Goal: Communication & Community: Answer question/provide support

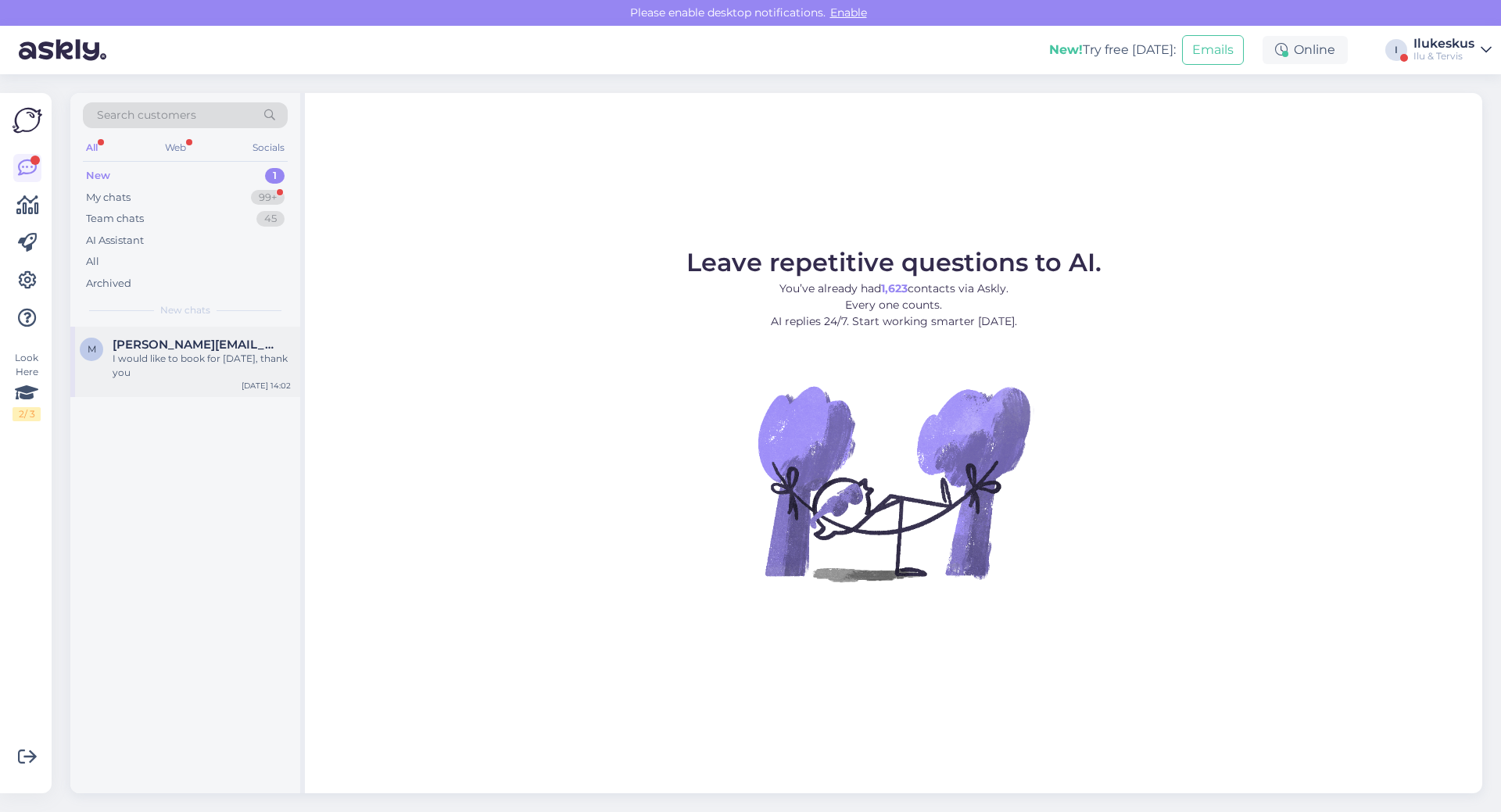
click at [198, 343] on span "[PERSON_NAME][EMAIL_ADDRESS][PERSON_NAME][DOMAIN_NAME]" at bounding box center [194, 344] width 163 height 14
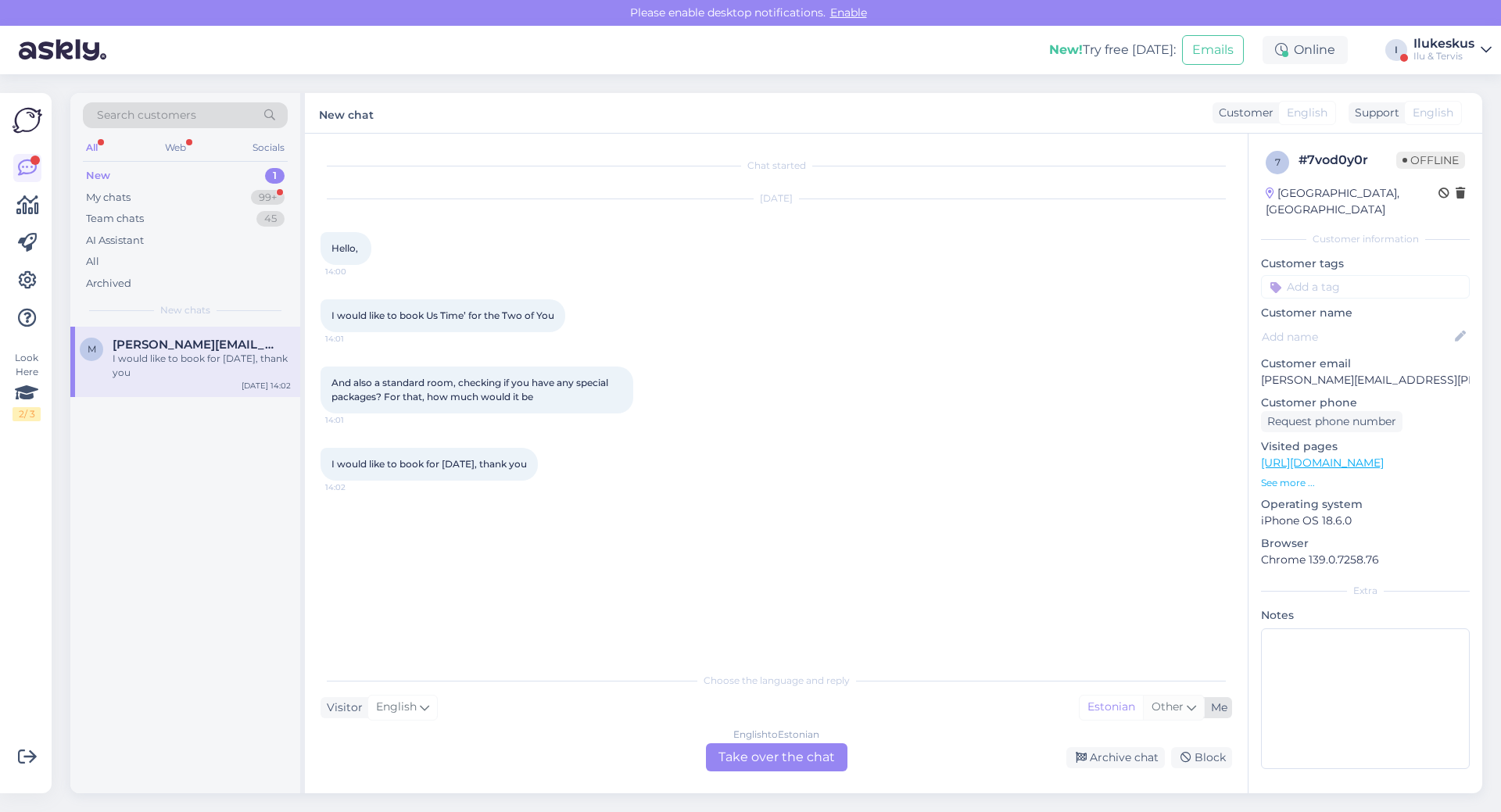
click at [1182, 706] on span "Other" at bounding box center [1167, 706] width 32 height 14
click at [1107, 606] on link "English" at bounding box center [1155, 606] width 172 height 25
click at [777, 760] on div "English to English Take over the chat" at bounding box center [777, 757] width 141 height 28
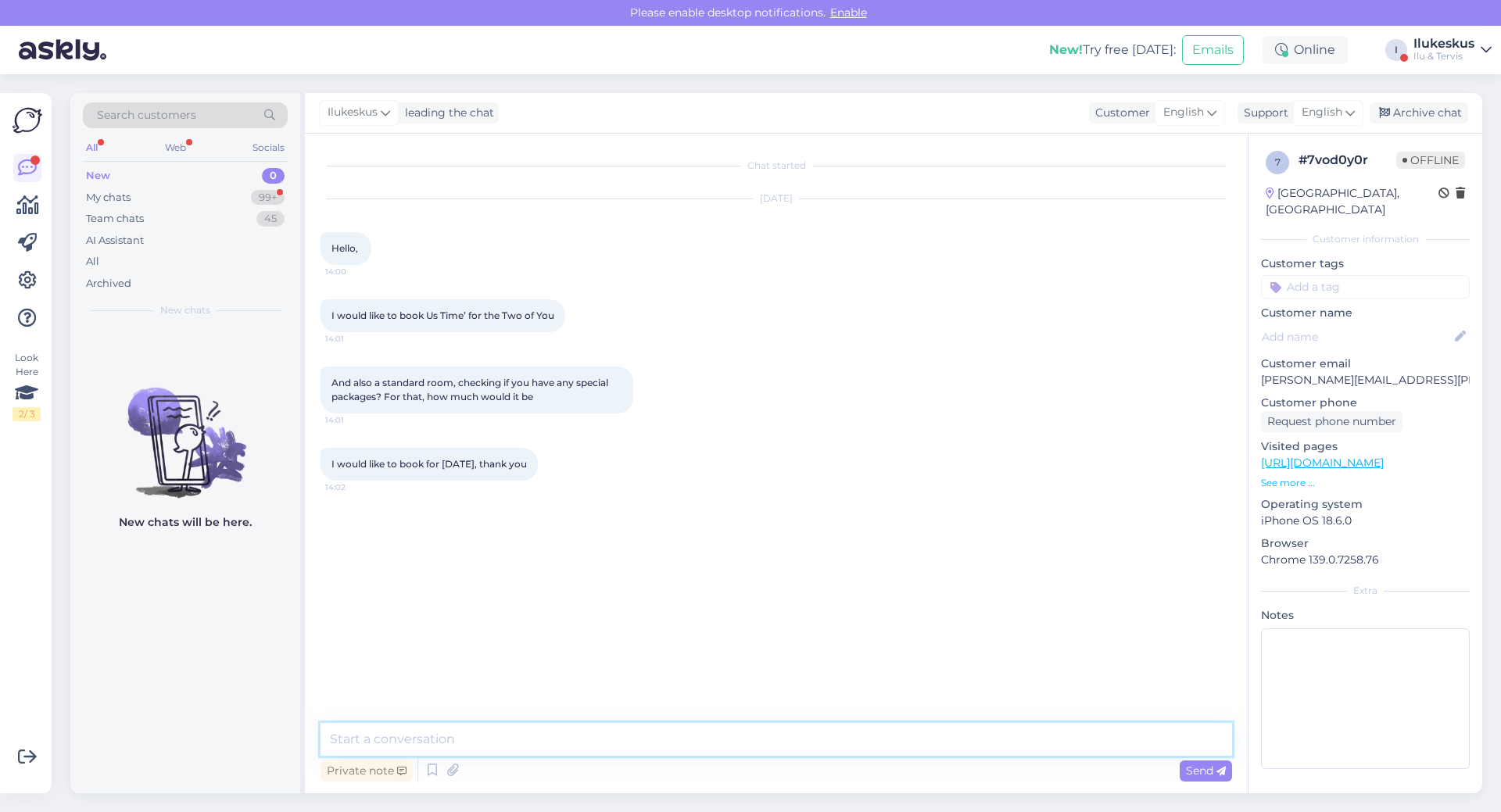
click at [546, 733] on textarea at bounding box center [776, 739] width 911 height 33
type textarea "Hello! We are closed [DATE] 20.08."
click at [1196, 771] on span "Send" at bounding box center [1206, 770] width 40 height 14
click at [437, 740] on textarea at bounding box center [776, 739] width 911 height 33
